Goal: Entertainment & Leisure: Consume media (video, audio)

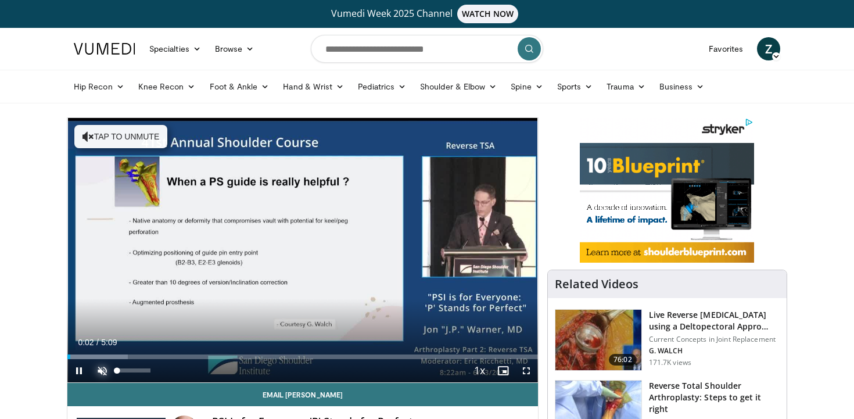
click at [100, 369] on span "Video Player" at bounding box center [102, 370] width 23 height 23
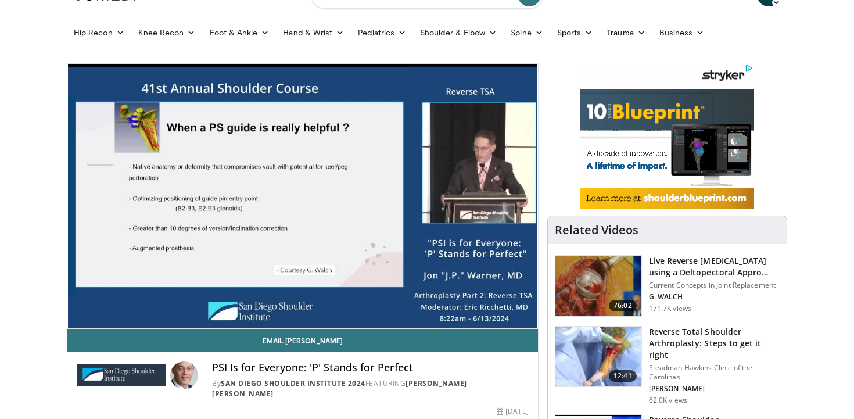
scroll to position [57, 0]
